Goal: Transaction & Acquisition: Subscribe to service/newsletter

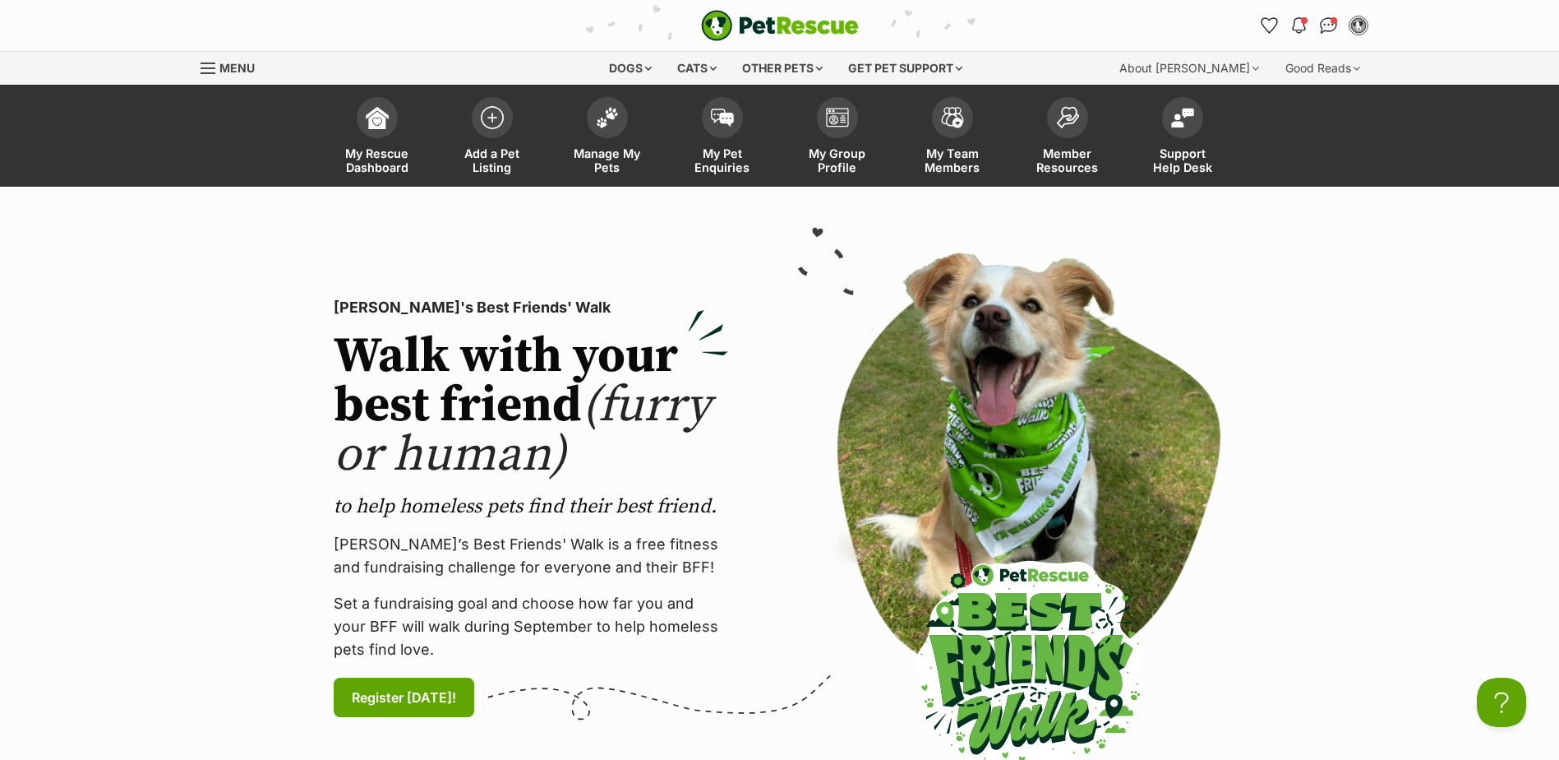
click at [113, 326] on section "PetRescue's Best Friends' Walk Walk with your best friend (furry or human) to h…" at bounding box center [779, 508] width 1559 height 643
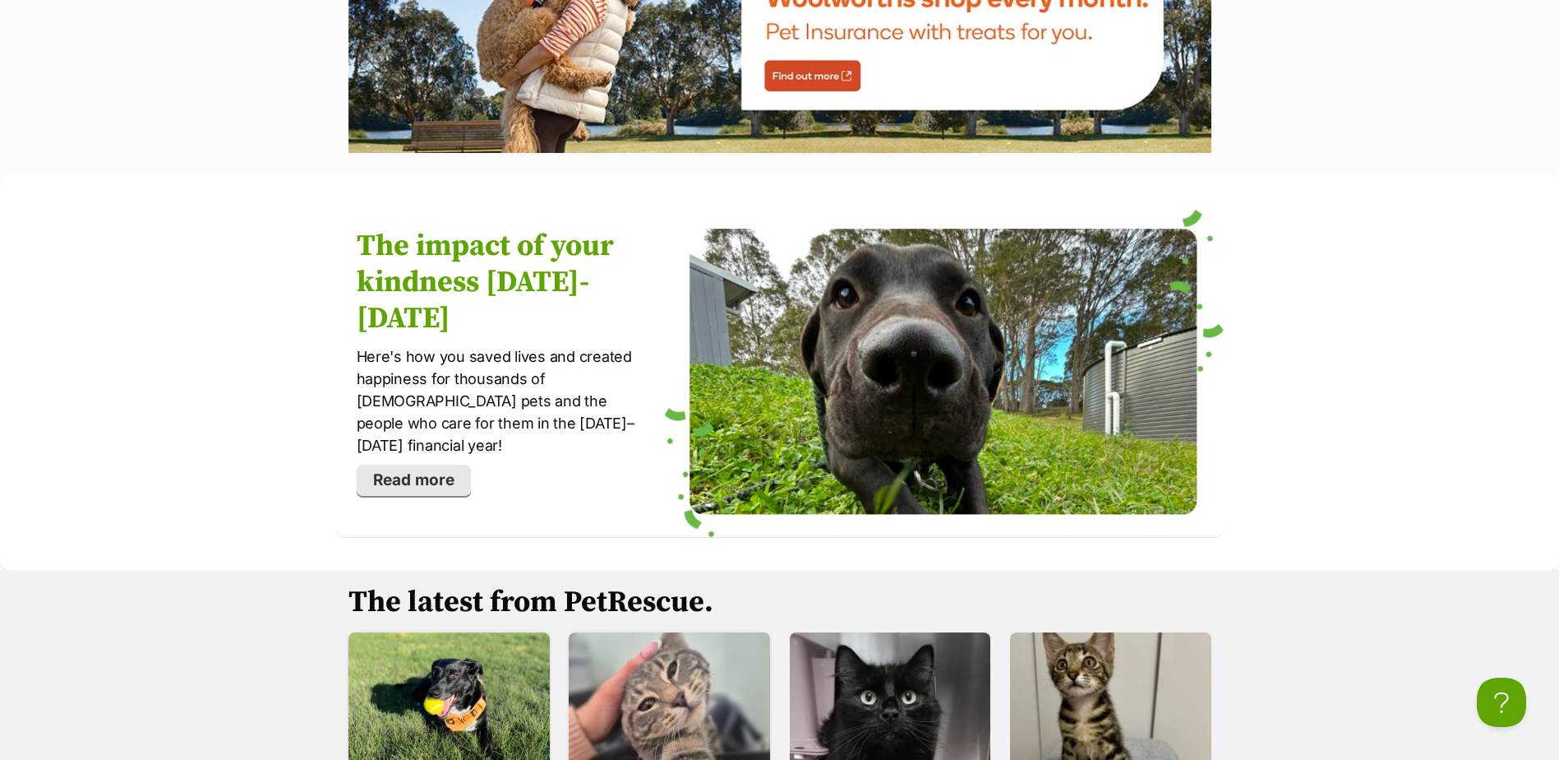
scroll to position [2137, 0]
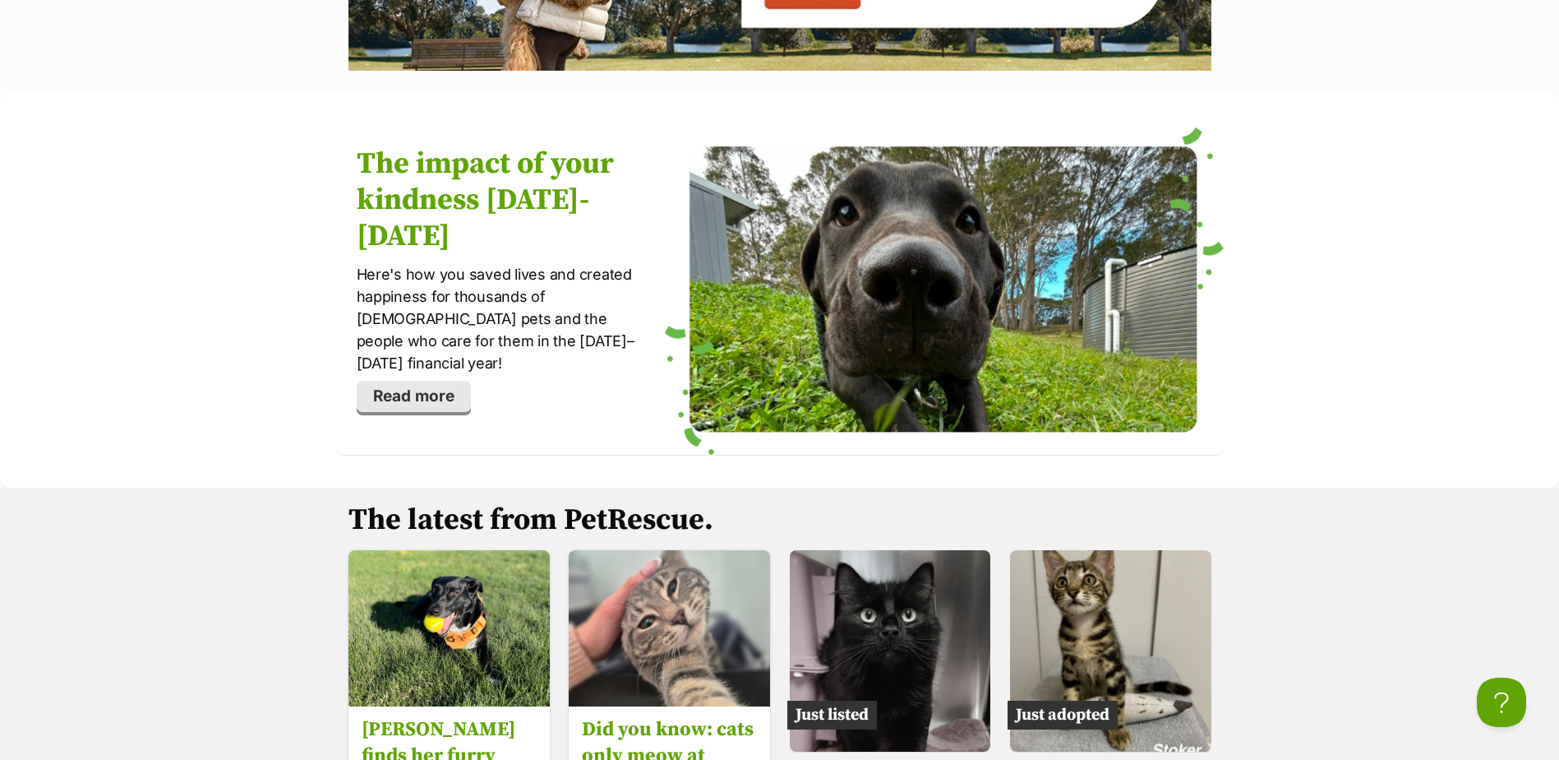
click at [455, 381] on link "Read more" at bounding box center [414, 396] width 114 height 31
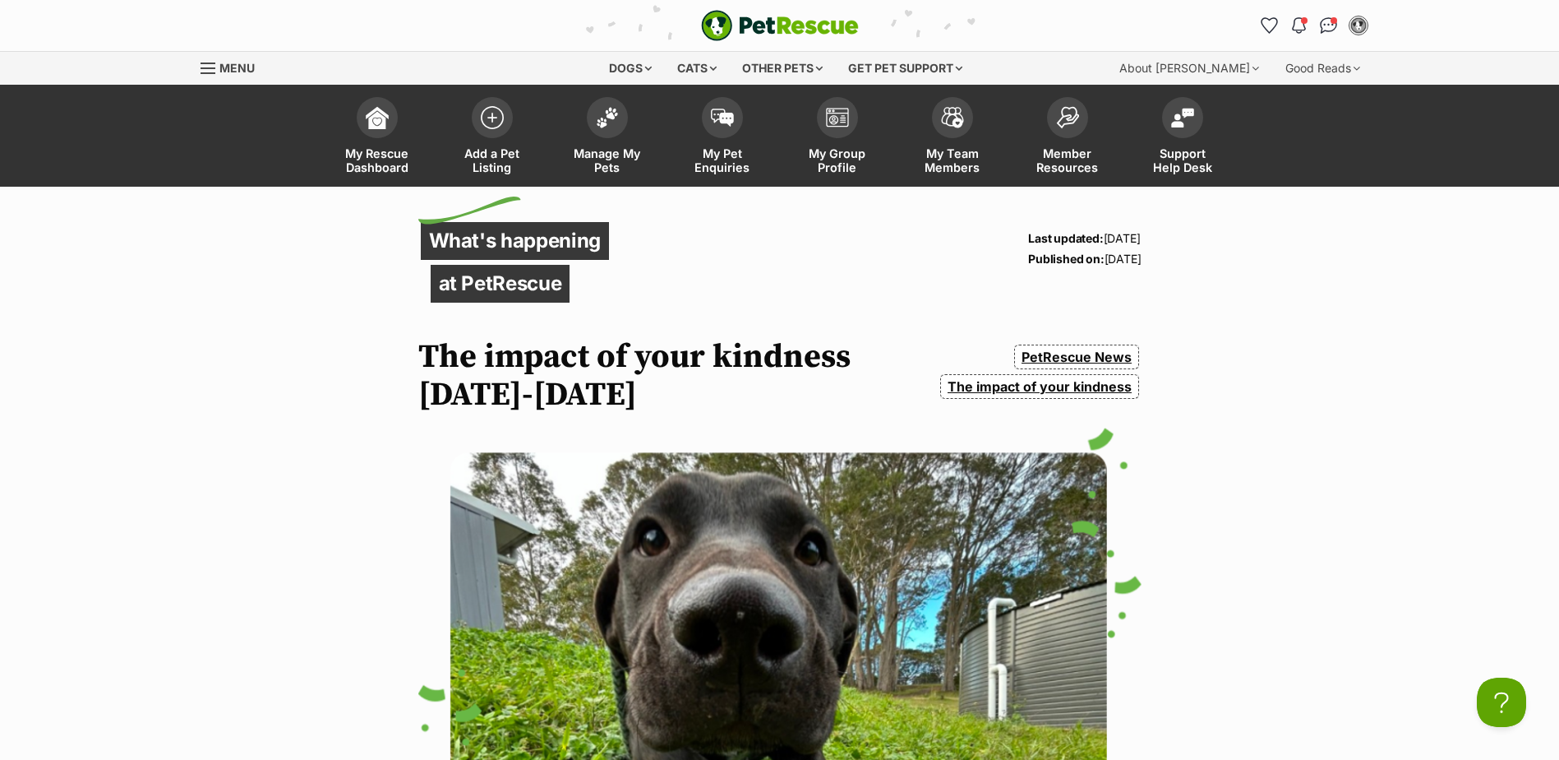
drag, startPoint x: 406, startPoint y: 238, endPoint x: 1118, endPoint y: 256, distance: 712.1
drag, startPoint x: 1118, startPoint y: 256, endPoint x: 1232, endPoint y: 293, distance: 120.1
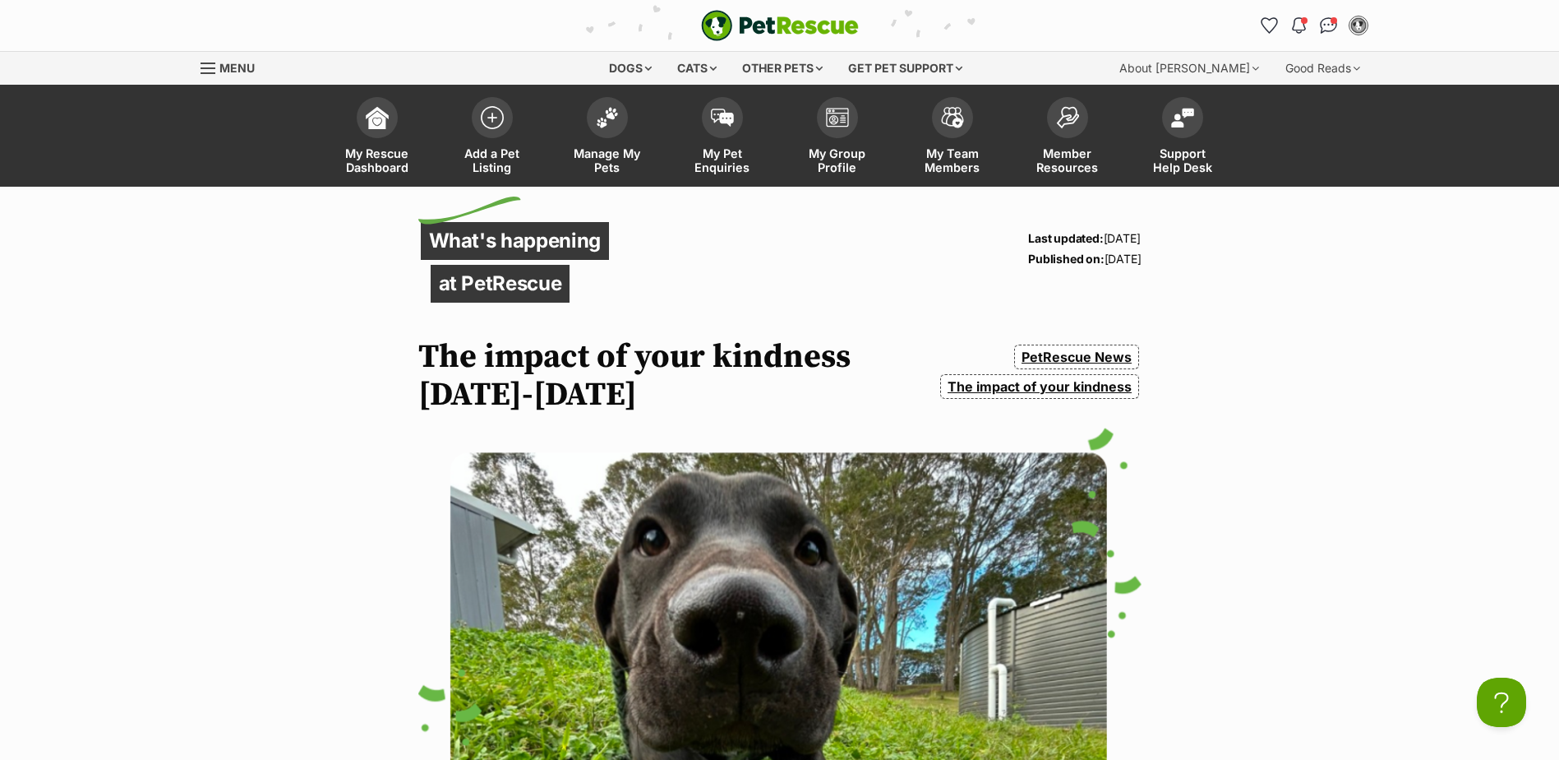
drag, startPoint x: 408, startPoint y: 236, endPoint x: 838, endPoint y: 219, distance: 430.2
drag, startPoint x: 1157, startPoint y: 232, endPoint x: 331, endPoint y: 246, distance: 826.2
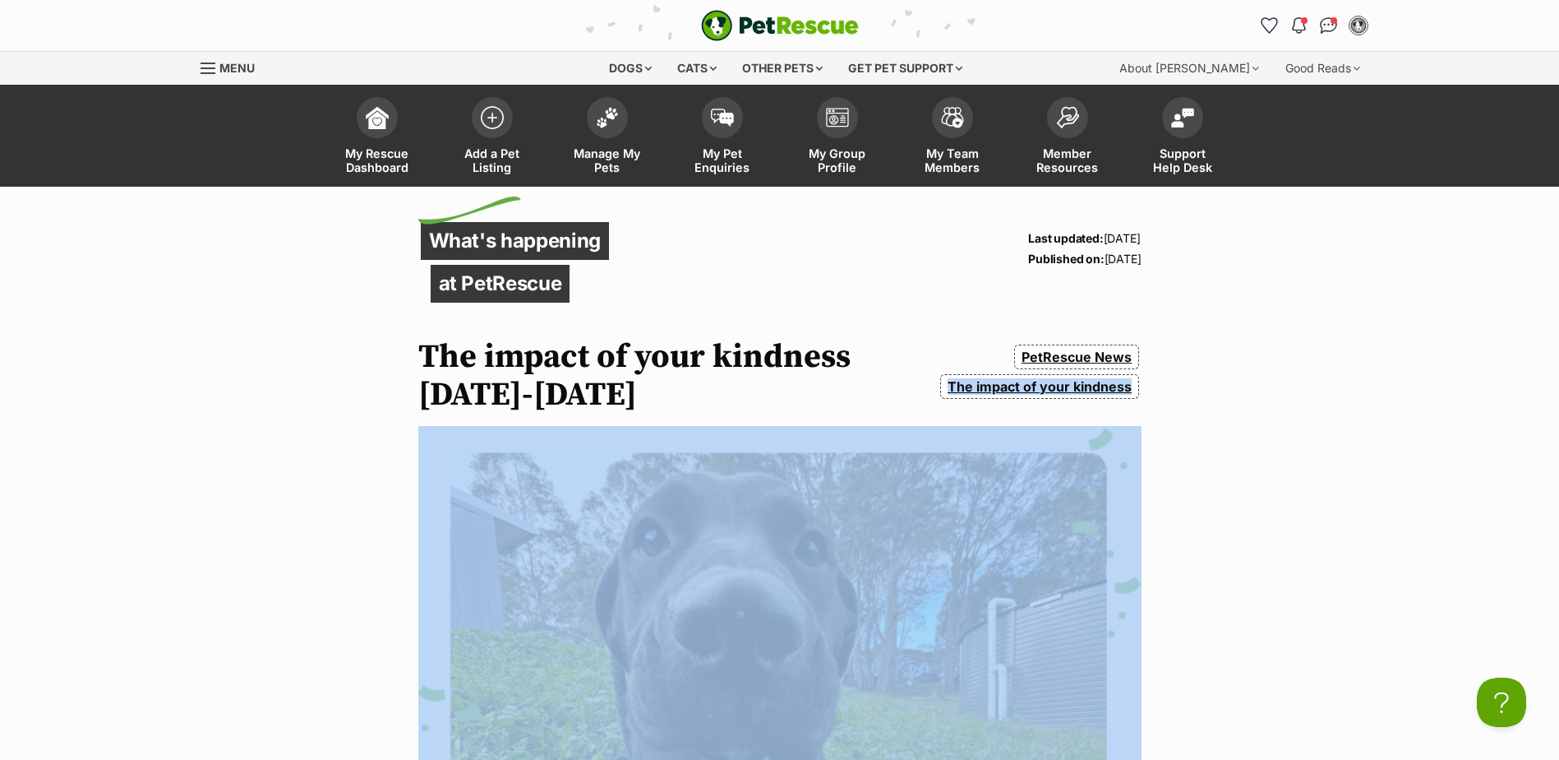
drag, startPoint x: 319, startPoint y: 246, endPoint x: 824, endPoint y: 622, distance: 630.3
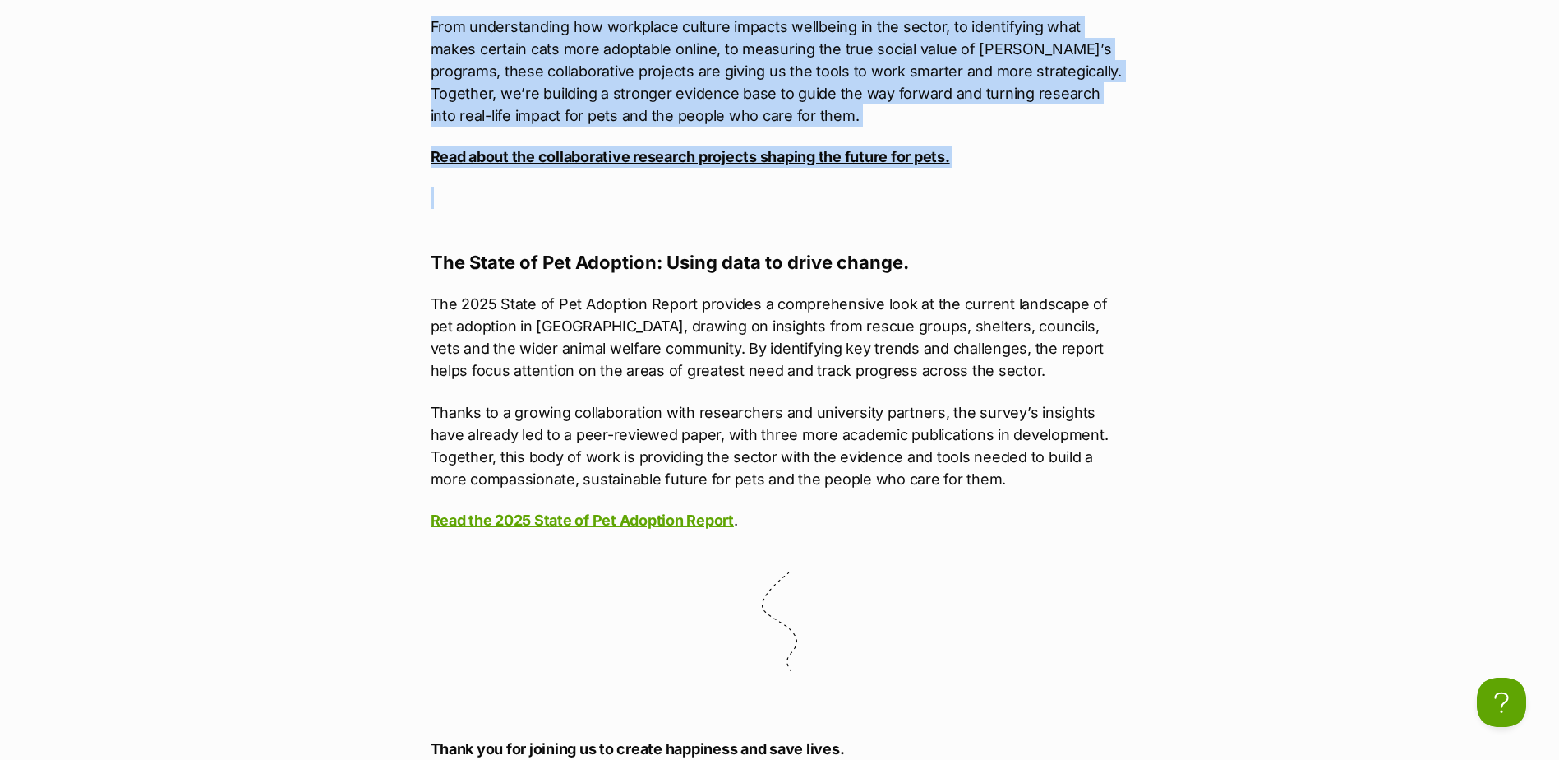
scroll to position [12786, 0]
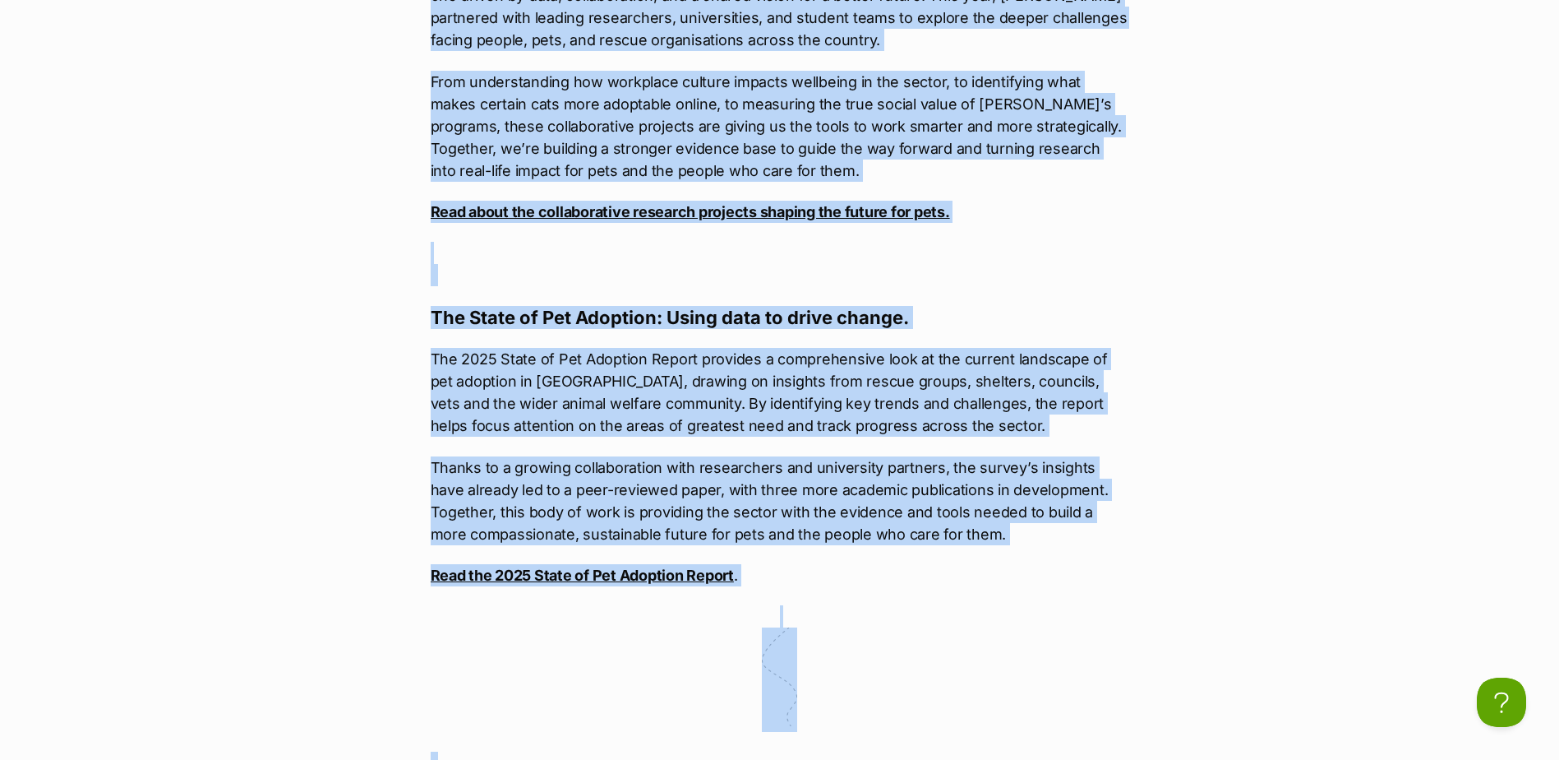
drag, startPoint x: 421, startPoint y: 354, endPoint x: 1234, endPoint y: 697, distance: 882.2
copy article "The impact of your kindness 2024-2025 PetRescue News The impact of your kindnes…"
click at [1021, 605] on p at bounding box center [780, 668] width 699 height 127
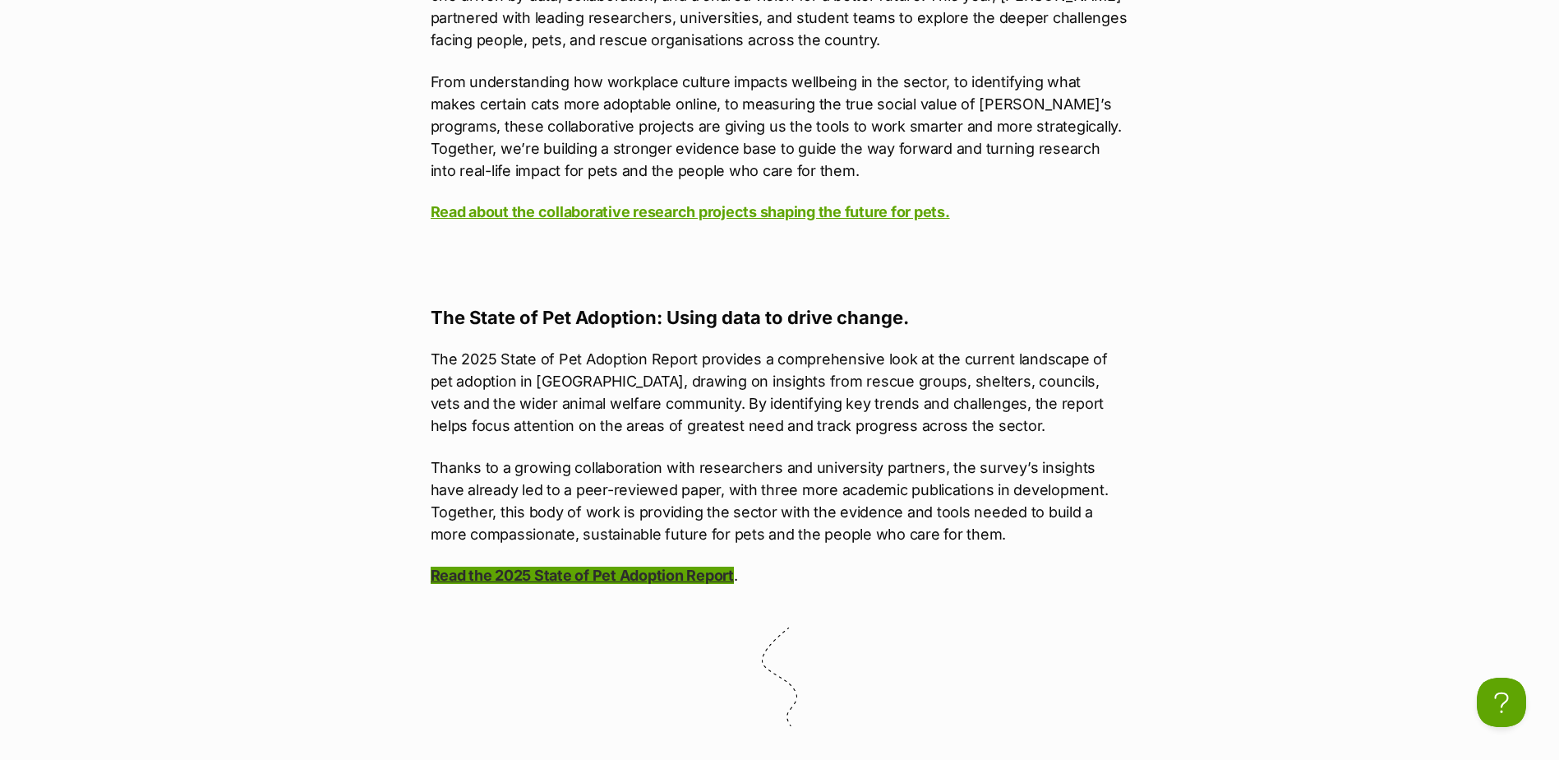
click at [507, 566] on link "Read the 2025 State of Pet Adoption Report" at bounding box center [582, 574] width 303 height 17
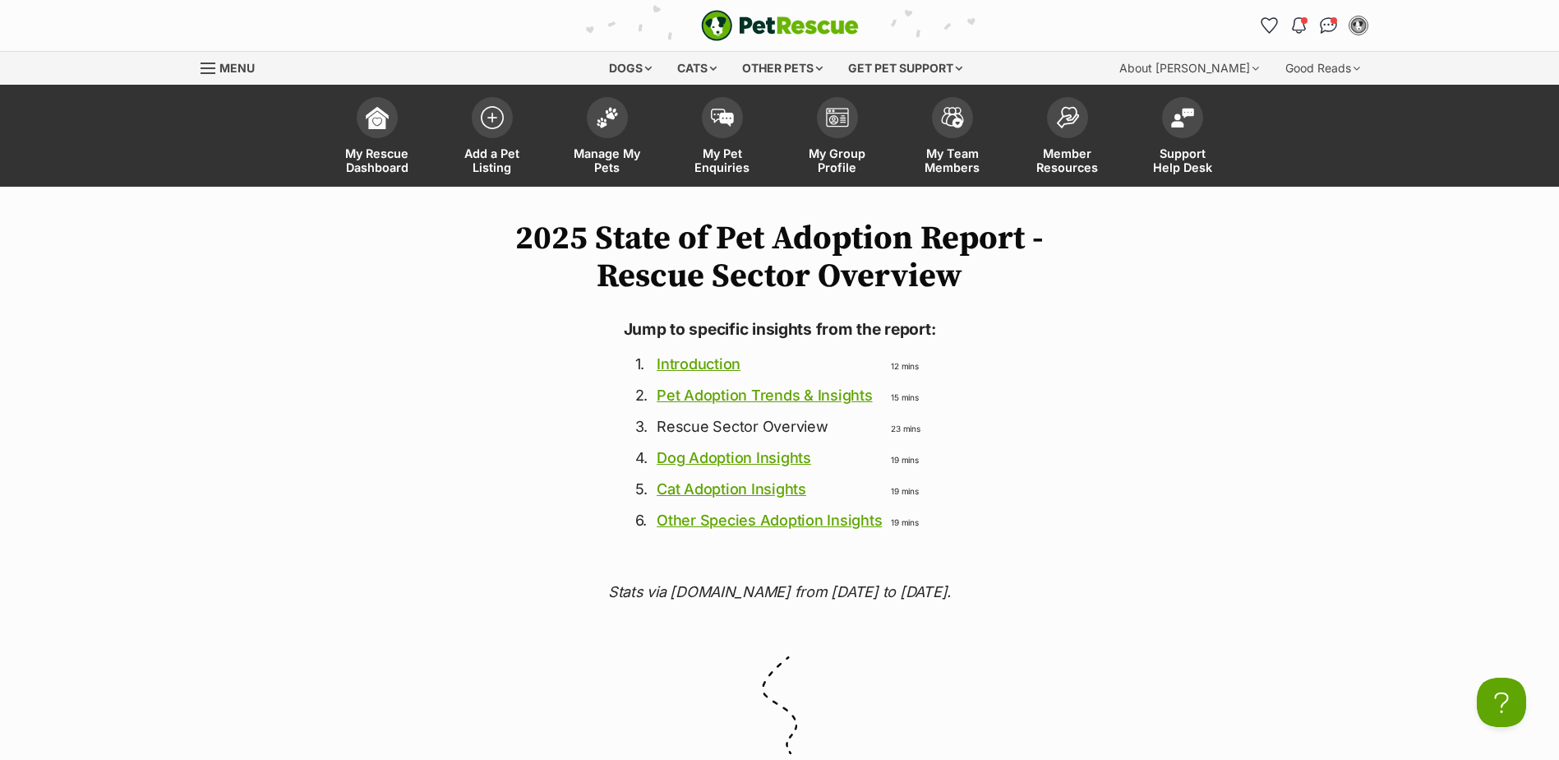
click at [778, 392] on link "Pet Adoption Trends & Insights" at bounding box center [764, 394] width 215 height 17
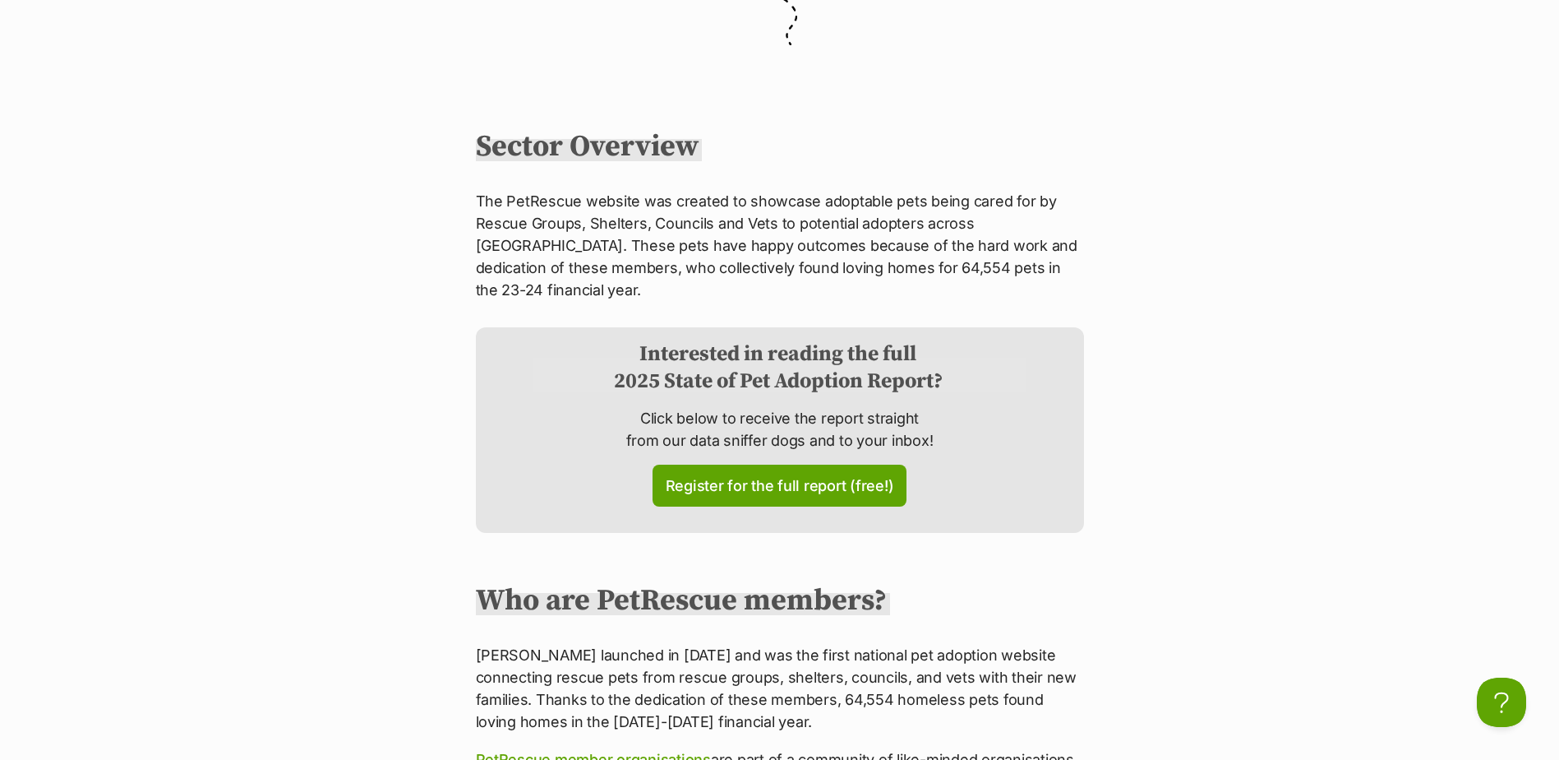
scroll to position [740, 0]
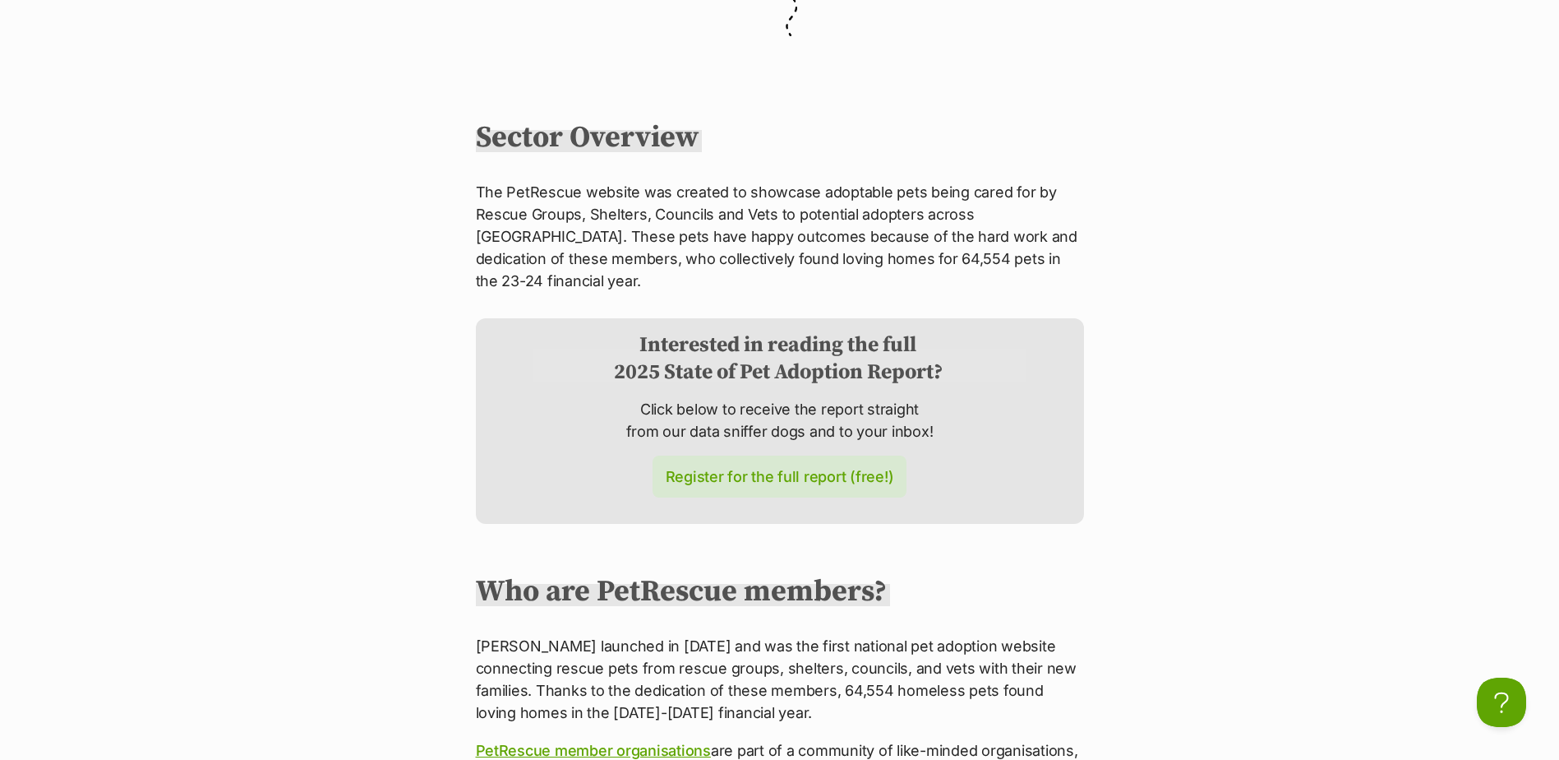
click at [777, 459] on link "Register for the full report (free!)" at bounding box center [780, 476] width 255 height 42
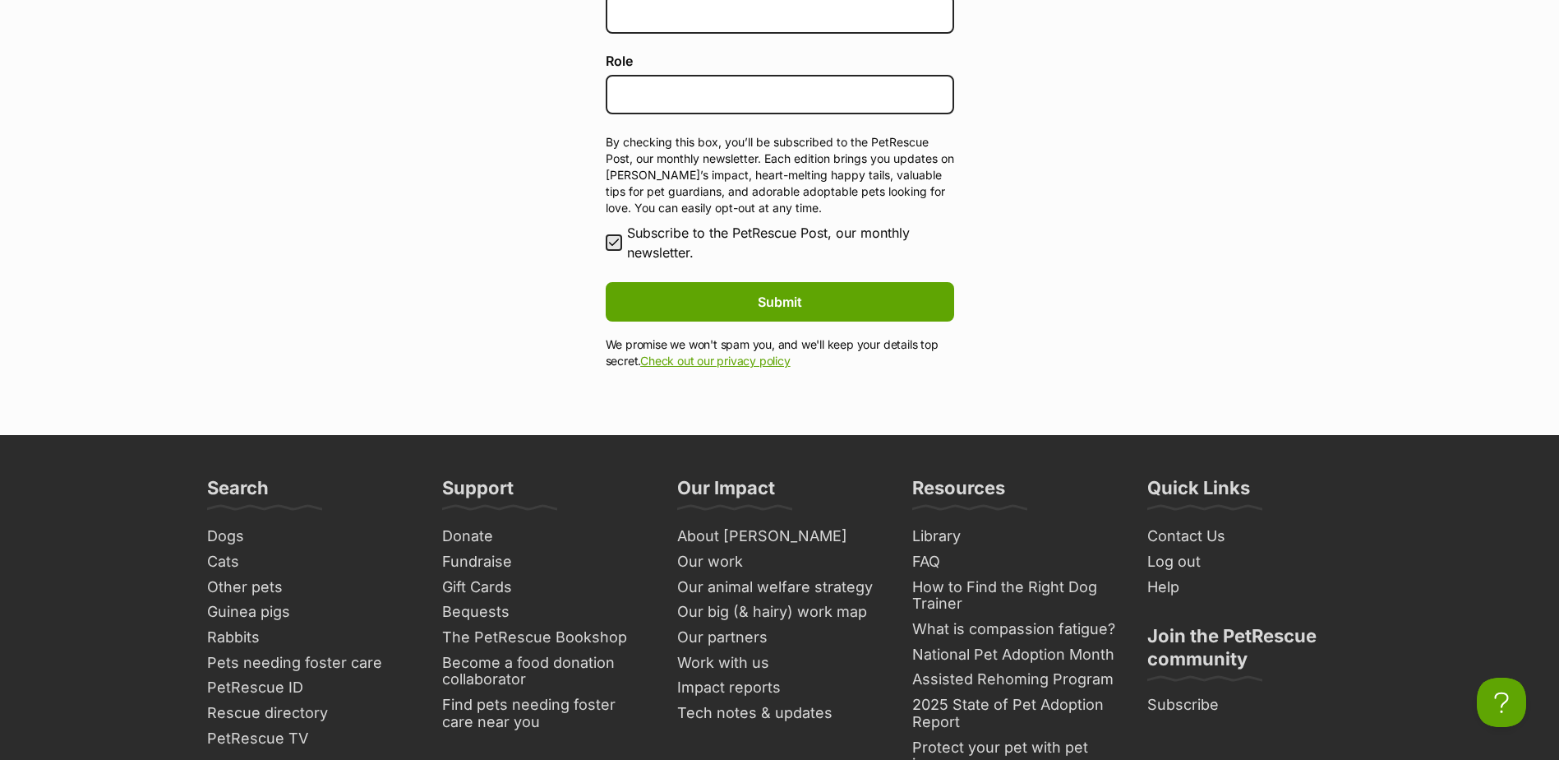
scroll to position [740, 0]
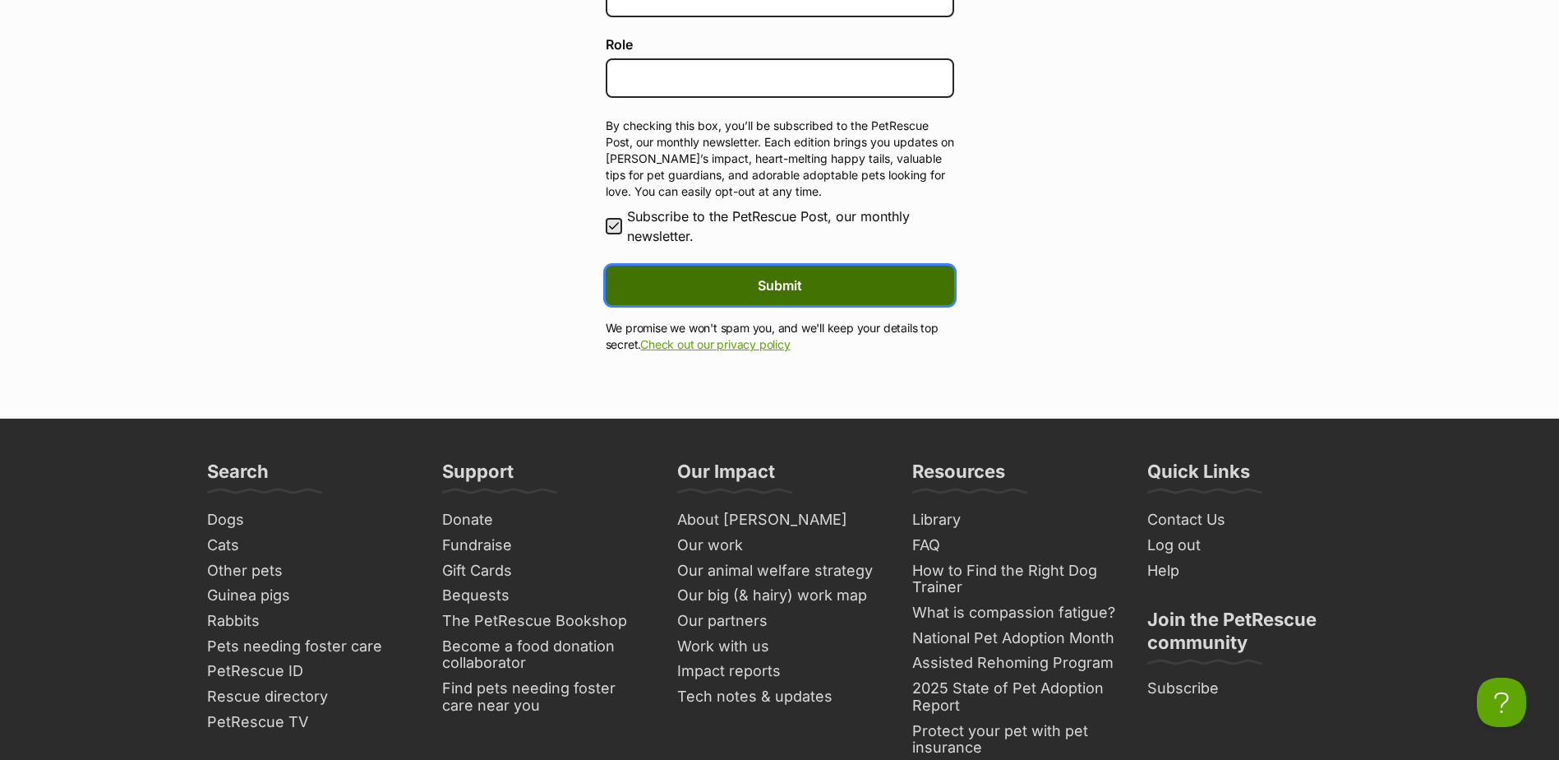
click at [834, 284] on button "Submit" at bounding box center [780, 284] width 349 height 39
